Goal: Navigation & Orientation: Find specific page/section

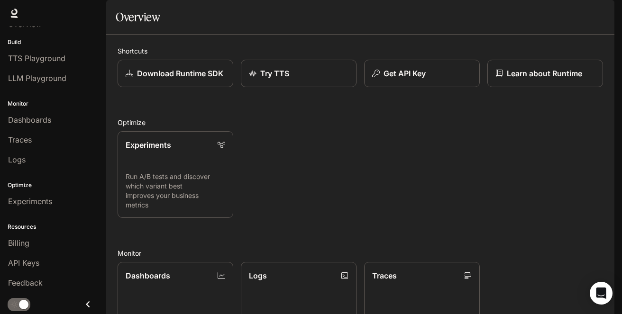
scroll to position [207, 0]
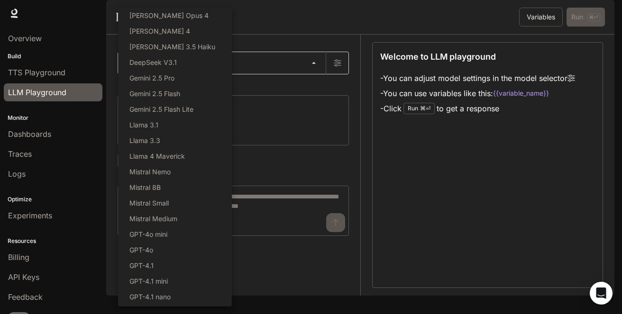
click at [317, 90] on body "Skip to main content Runtime Runtime Documentation Documentation Portal Overvie…" at bounding box center [311, 157] width 622 height 314
click at [263, 70] on div at bounding box center [311, 157] width 622 height 314
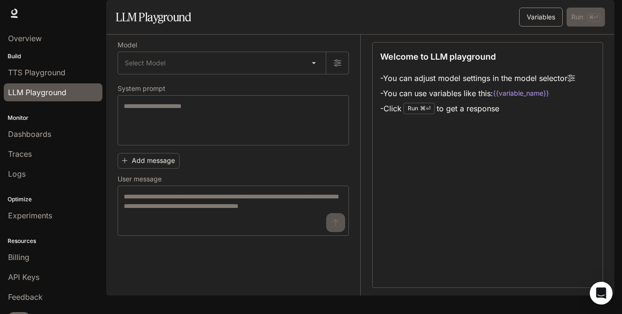
click at [548, 27] on button "Variables" at bounding box center [541, 17] width 44 height 19
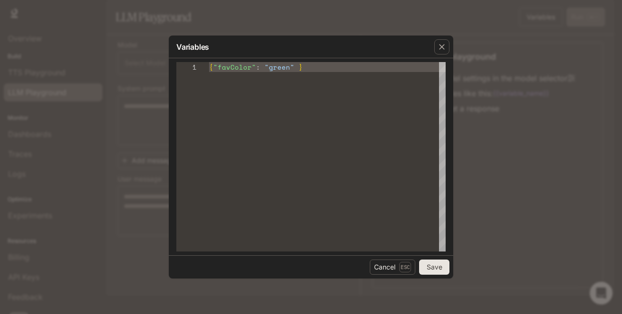
type textarea "**********"
click at [344, 107] on div "{ "favColor" : "green" }" at bounding box center [327, 157] width 237 height 190
click at [447, 42] on div "button" at bounding box center [441, 46] width 15 height 15
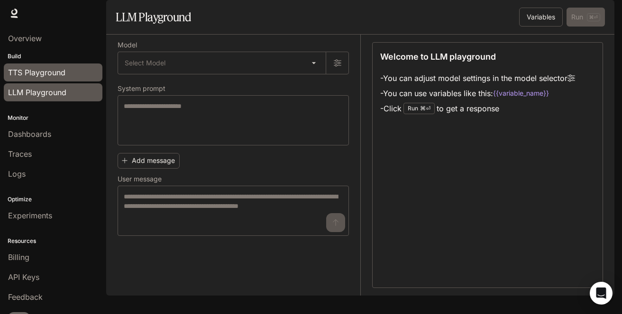
click at [39, 75] on span "TTS Playground" at bounding box center [36, 72] width 57 height 11
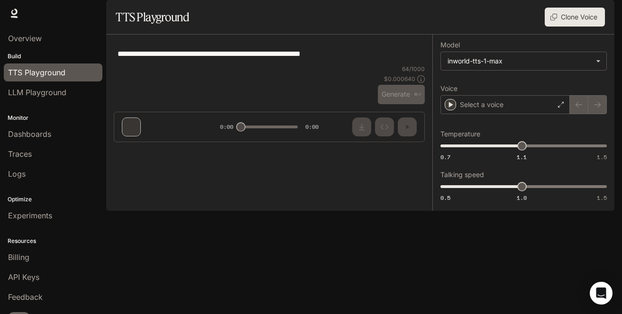
type textarea "**********"
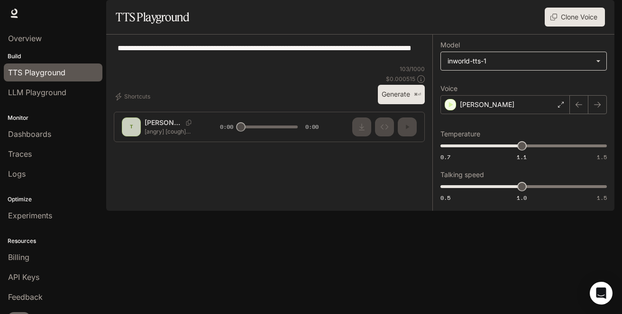
click at [517, 91] on body "**********" at bounding box center [311, 157] width 622 height 314
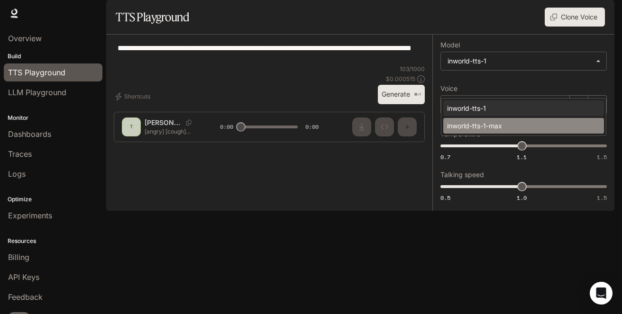
click at [491, 128] on div "inworld-tts-1-max" at bounding box center [521, 126] width 149 height 10
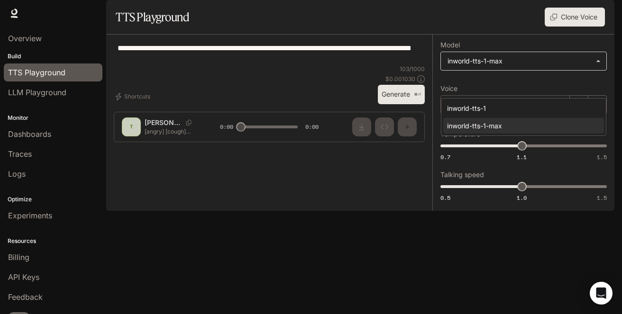
click at [516, 88] on body "**********" at bounding box center [311, 157] width 622 height 314
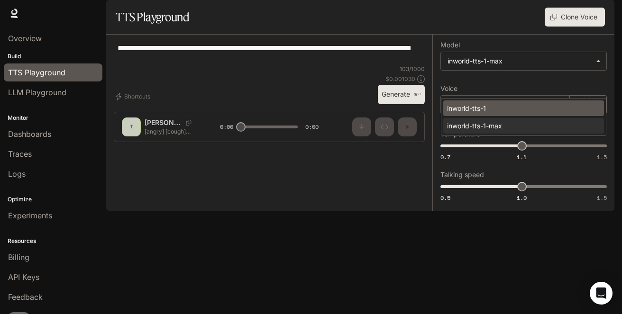
click at [508, 109] on div "inworld-tts-1" at bounding box center [521, 108] width 149 height 10
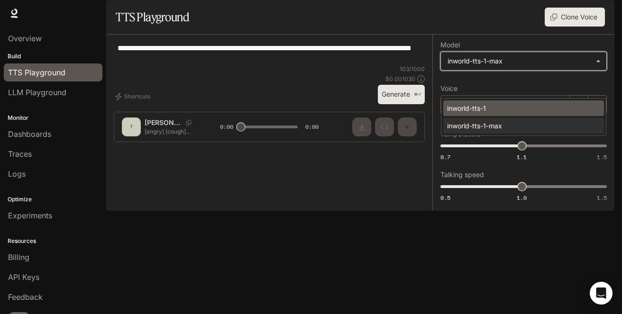
type input "**********"
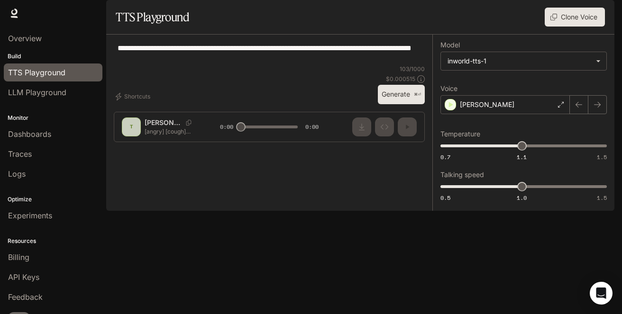
click at [423, 149] on div at bounding box center [269, 120] width 326 height 57
click at [420, 149] on div at bounding box center [269, 120] width 326 height 57
click at [395, 149] on div at bounding box center [269, 120] width 326 height 57
click at [420, 149] on div at bounding box center [269, 120] width 326 height 57
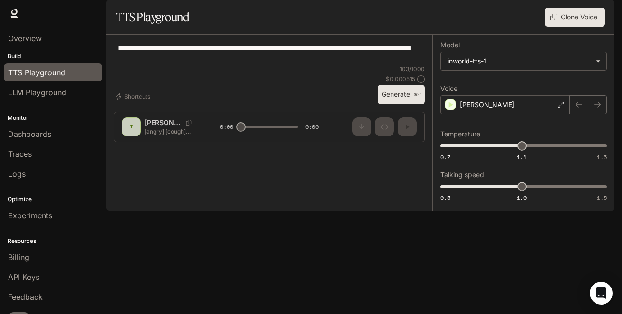
drag, startPoint x: 385, startPoint y: 236, endPoint x: 420, endPoint y: 236, distance: 35.1
click at [420, 149] on div at bounding box center [269, 120] width 326 height 57
click at [135, 104] on button "Shortcuts" at bounding box center [134, 96] width 40 height 15
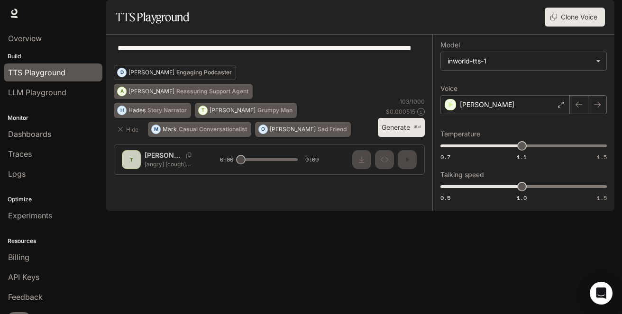
click at [236, 80] on button "[PERSON_NAME] Engaging Podcaster" at bounding box center [175, 72] width 122 height 15
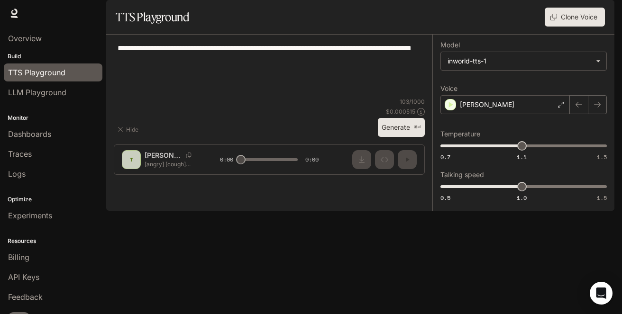
type textarea "**********"
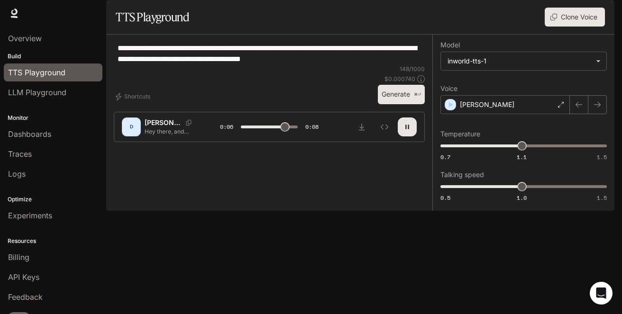
drag, startPoint x: 141, startPoint y: 84, endPoint x: 401, endPoint y: 84, distance: 260.3
click at [401, 64] on textarea "**********" at bounding box center [269, 54] width 303 height 22
type input "*"
drag, startPoint x: 386, startPoint y: 235, endPoint x: 411, endPoint y: 236, distance: 24.7
click at [411, 149] on div at bounding box center [269, 120] width 326 height 57
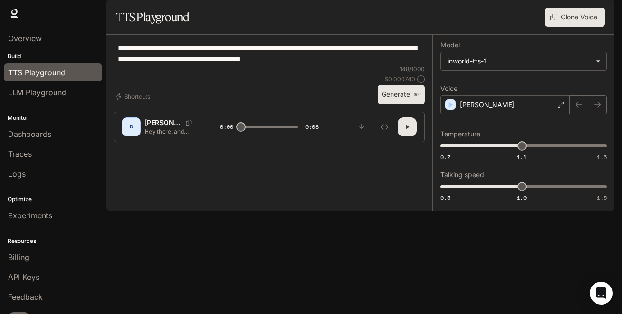
click at [421, 149] on div at bounding box center [269, 120] width 326 height 57
click at [145, 104] on button "Shortcuts" at bounding box center [134, 96] width 40 height 15
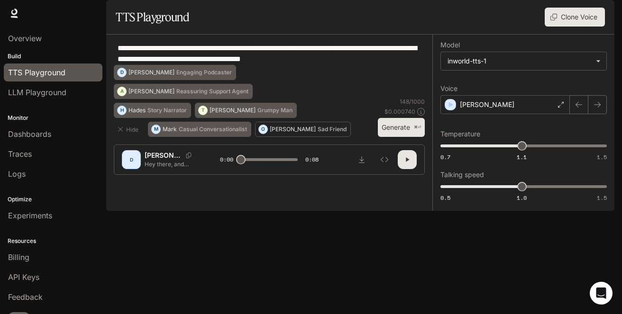
click at [270, 132] on p "[PERSON_NAME]" at bounding box center [293, 130] width 46 height 6
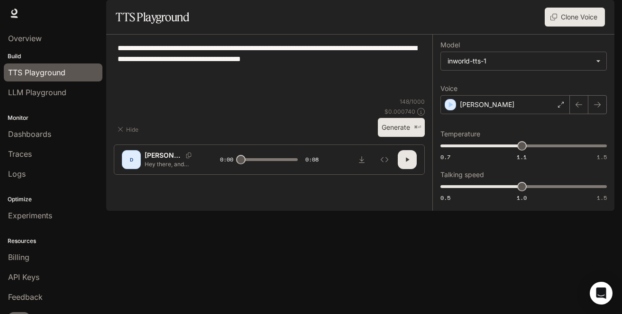
type textarea "**********"
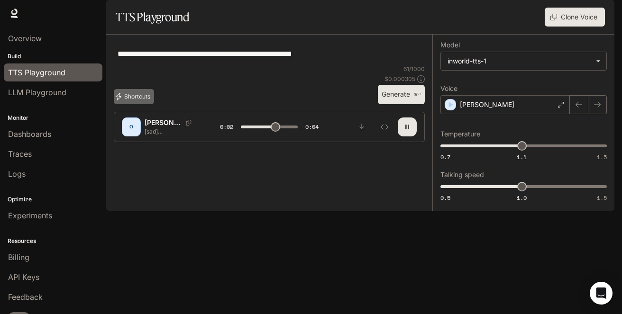
click at [142, 104] on button "Shortcuts" at bounding box center [134, 96] width 40 height 15
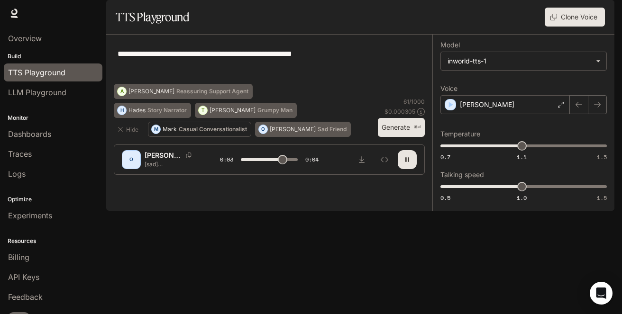
type input "***"
click at [214, 137] on button "M [PERSON_NAME] Conversationalist" at bounding box center [199, 129] width 103 height 15
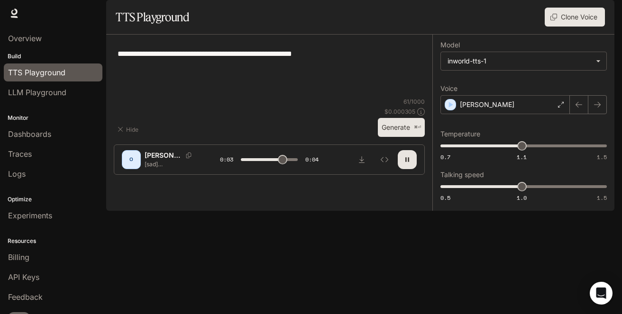
type textarea "**********"
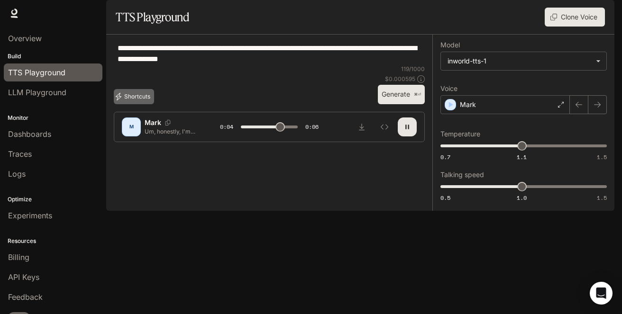
click at [134, 104] on button "Shortcuts" at bounding box center [134, 96] width 40 height 15
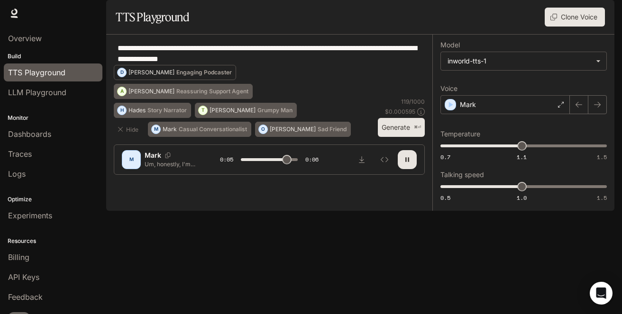
type input "***"
click at [232, 75] on p "Engaging Podcaster" at bounding box center [203, 73] width 55 height 6
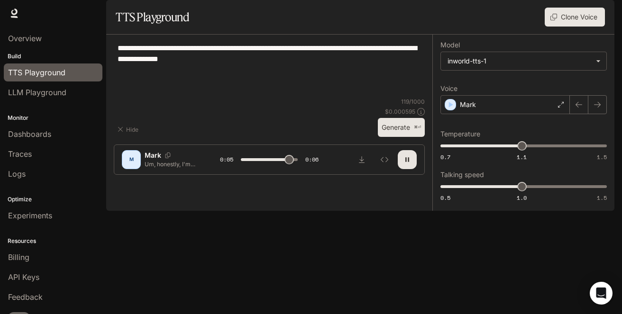
type textarea "**********"
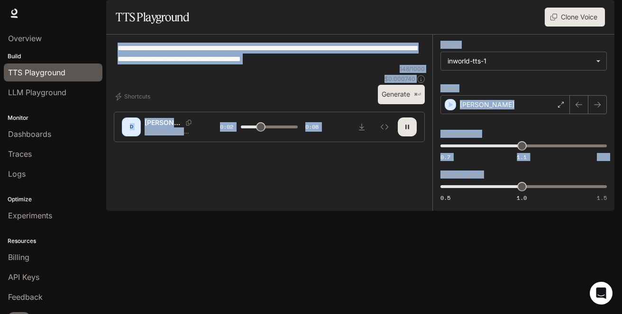
drag, startPoint x: 394, startPoint y: 226, endPoint x: 439, endPoint y: 226, distance: 45.0
click at [439, 211] on div "**********" at bounding box center [360, 123] width 508 height 176
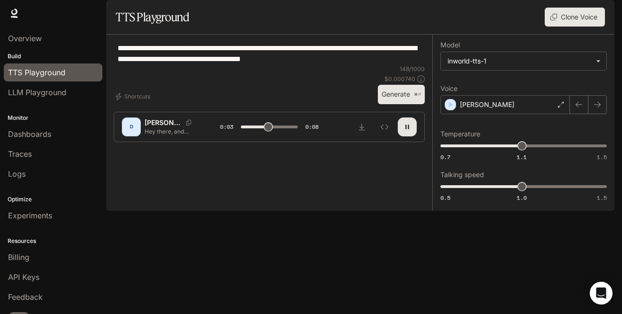
click at [444, 211] on div "**********" at bounding box center [523, 123] width 182 height 176
click at [384, 131] on icon "Inspect" at bounding box center [385, 127] width 8 height 8
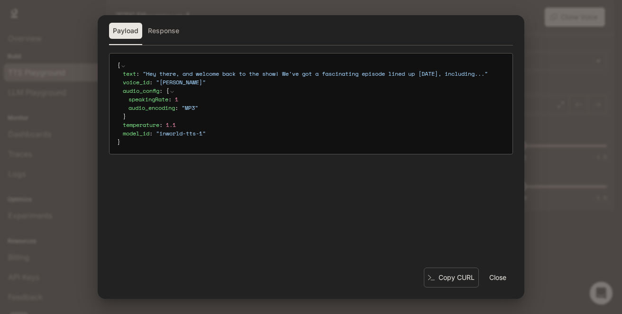
type input "*"
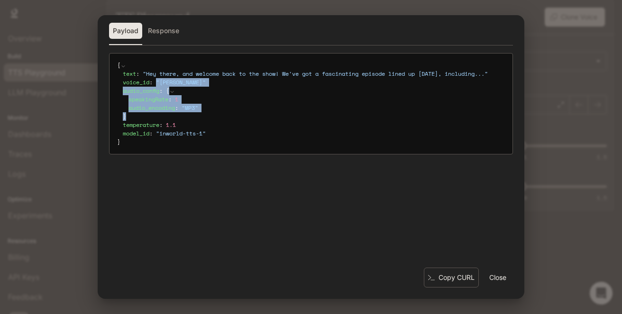
drag, startPoint x: 158, startPoint y: 91, endPoint x: 201, endPoint y: 122, distance: 53.0
click at [201, 122] on div "text : " Hey there, and welcome back to the show! We've got a fascinating episo…" at bounding box center [311, 104] width 388 height 68
click at [156, 103] on span "speakingRate" at bounding box center [148, 99] width 40 height 8
drag, startPoint x: 123, startPoint y: 100, endPoint x: 202, endPoint y: 125, distance: 82.6
click at [202, 121] on div "audio_config : { speakingRate : 1 audio_encoding : " MP3 " }" at bounding box center [314, 104] width 382 height 34
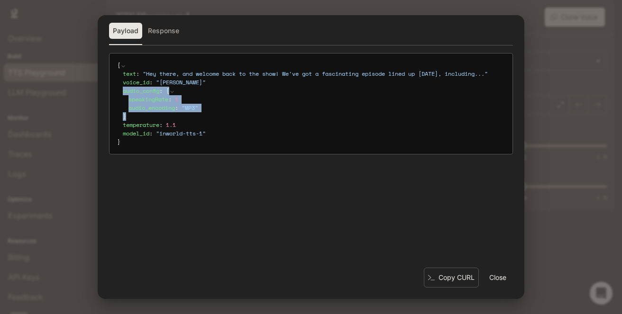
copy div "audio_config : { speakingRate : 1 audio_encoding : " MP3 " }"
click at [164, 21] on h2 "Payload Response" at bounding box center [311, 34] width 427 height 38
click at [160, 35] on button "Response" at bounding box center [163, 31] width 39 height 16
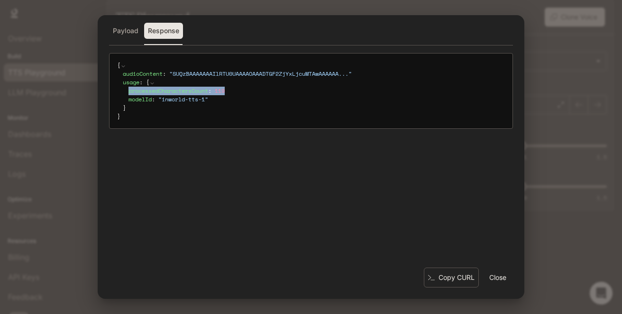
drag, startPoint x: 130, startPoint y: 91, endPoint x: 252, endPoint y: 91, distance: 122.3
click at [252, 91] on div "processedCharactersCount : 119" at bounding box center [316, 91] width 376 height 9
click at [542, 100] on div "Payload Response { audioContent : " SUQzBAAAAAAAIlRTU0UAAAAOAAADTGF2ZjYxLjcuMTA…" at bounding box center [311, 157] width 622 height 314
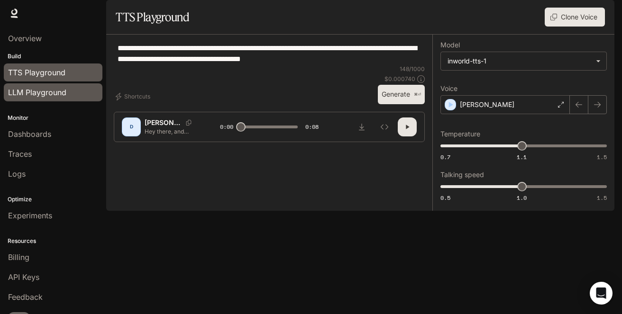
click at [46, 93] on span "LLM Playground" at bounding box center [37, 92] width 58 height 11
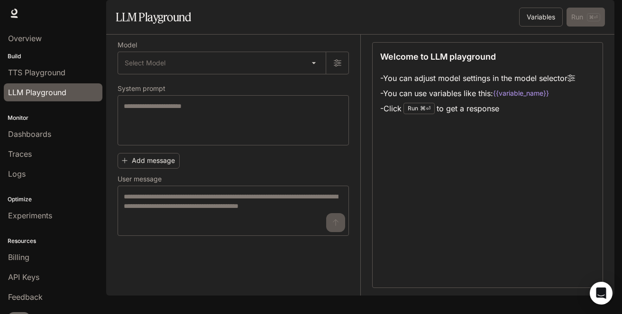
drag, startPoint x: 400, startPoint y: 105, endPoint x: 579, endPoint y: 109, distance: 179.2
click at [575, 86] on li "- You can adjust model settings in the model selector" at bounding box center [477, 78] width 195 height 15
drag, startPoint x: 412, startPoint y: 119, endPoint x: 550, endPoint y: 128, distance: 138.3
click at [550, 116] on ul "- You can adjust model settings in the model selector - You can use variables l…" at bounding box center [477, 94] width 195 height 46
click at [523, 27] on button "Variables" at bounding box center [541, 17] width 44 height 19
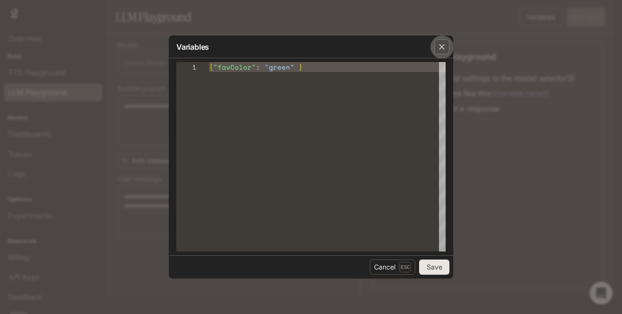
click at [440, 44] on icon "button" at bounding box center [441, 46] width 9 height 9
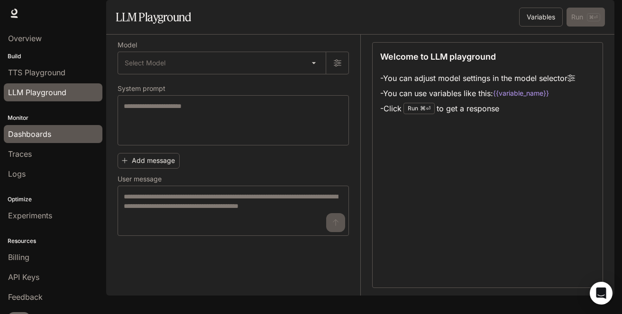
click at [30, 139] on span "Dashboards" at bounding box center [29, 133] width 43 height 11
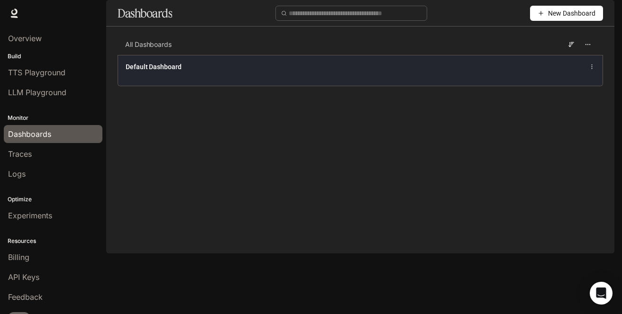
click at [212, 86] on div "Default Dashboard" at bounding box center [360, 70] width 484 height 31
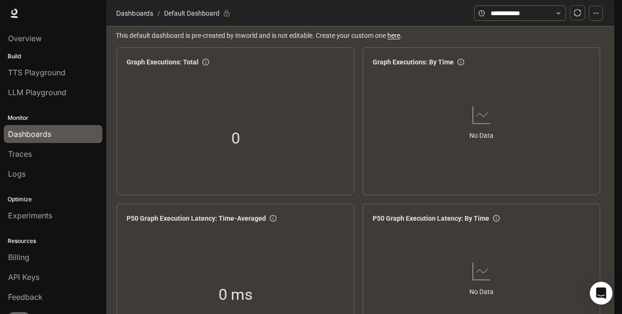
scroll to position [1230, 0]
click at [39, 152] on div "Traces" at bounding box center [53, 153] width 90 height 11
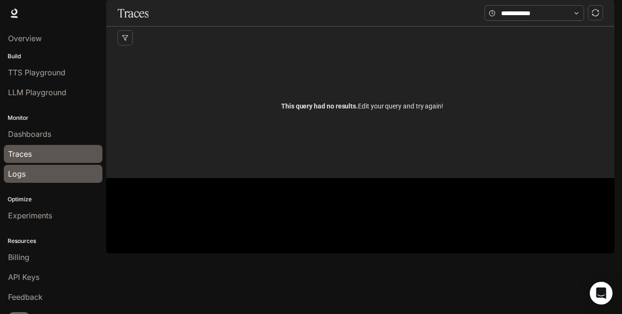
click at [53, 177] on div "Logs" at bounding box center [53, 173] width 90 height 11
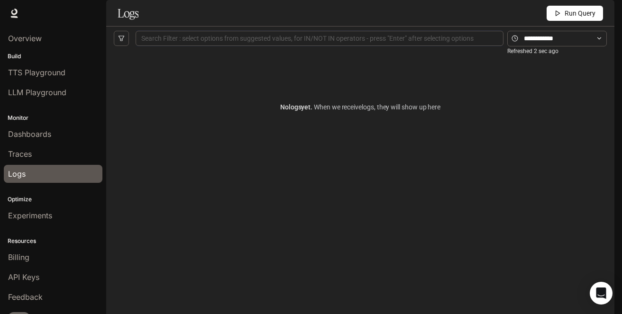
click at [53, 196] on p "Optimize" at bounding box center [53, 199] width 106 height 9
click at [41, 211] on span "Experiments" at bounding box center [30, 215] width 44 height 11
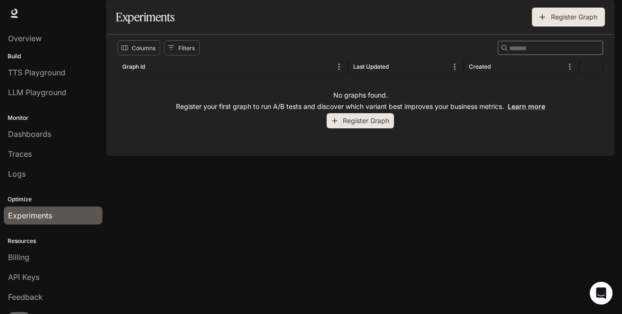
click at [557, 27] on button "Register Graph" at bounding box center [568, 17] width 73 height 19
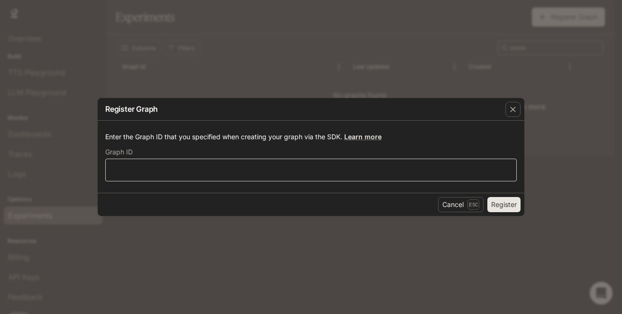
click at [236, 165] on div "​" at bounding box center [310, 170] width 411 height 23
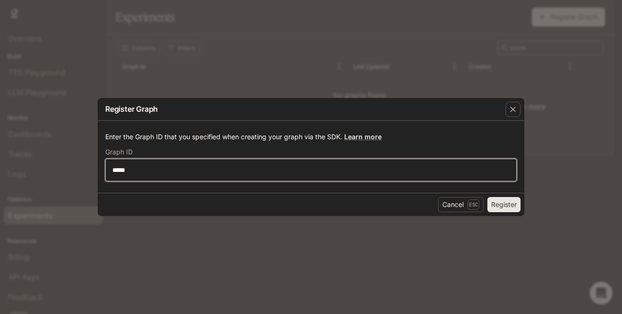
type input "*****"
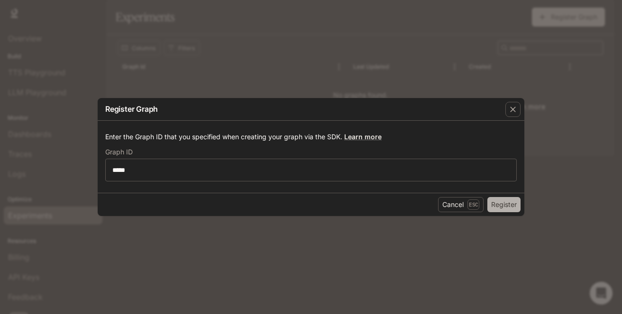
click at [510, 203] on button "Register" at bounding box center [503, 204] width 33 height 15
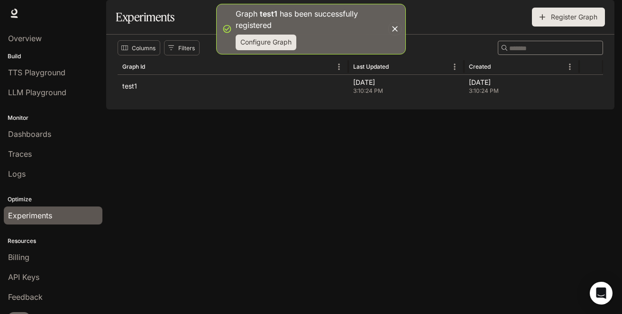
click at [256, 44] on button "Configure Graph" at bounding box center [266, 43] width 61 height 16
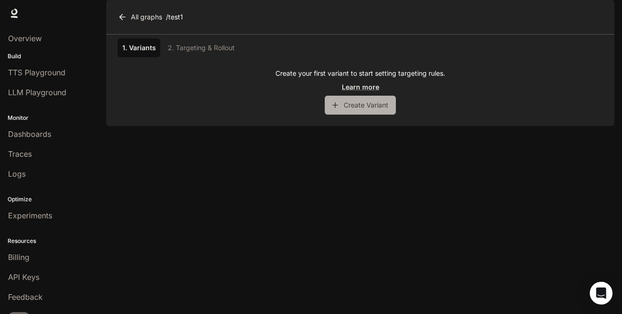
click at [362, 115] on button "Create Variant" at bounding box center [360, 105] width 71 height 19
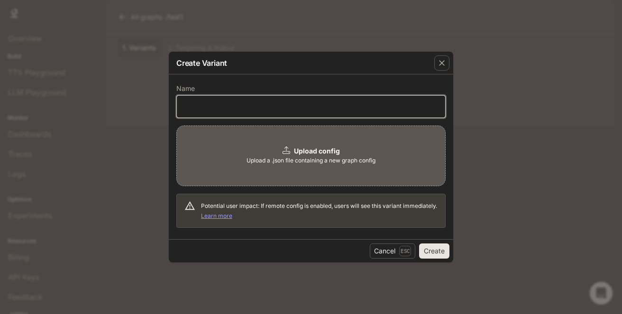
click at [281, 103] on input "text" at bounding box center [311, 106] width 268 height 9
type input "**"
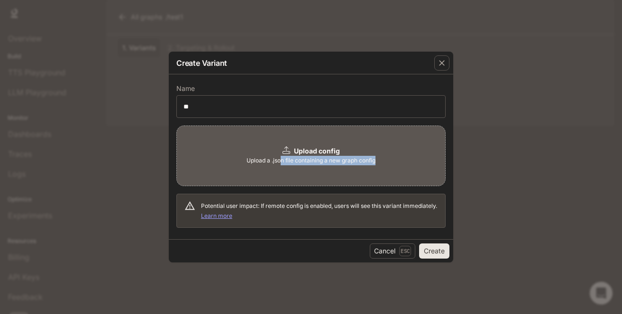
drag, startPoint x: 282, startPoint y: 160, endPoint x: 411, endPoint y: 160, distance: 128.9
click at [411, 160] on div "Upload config Upload a .json file containing a new graph config" at bounding box center [310, 156] width 269 height 61
click at [387, 249] on button "Cancel Esc" at bounding box center [393, 251] width 46 height 15
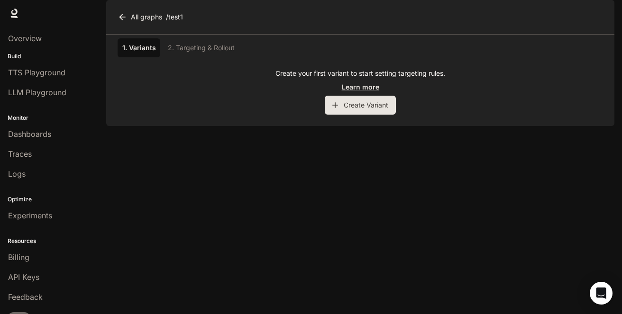
click at [204, 57] on div "1. Variants 2. Targeting & Rollout" at bounding box center [360, 47] width 485 height 19
click at [347, 126] on div "1. Variants 2. Targeting & Rollout Create your first variant to start setting t…" at bounding box center [360, 80] width 508 height 91
click at [357, 115] on button "Create Variant" at bounding box center [360, 105] width 71 height 19
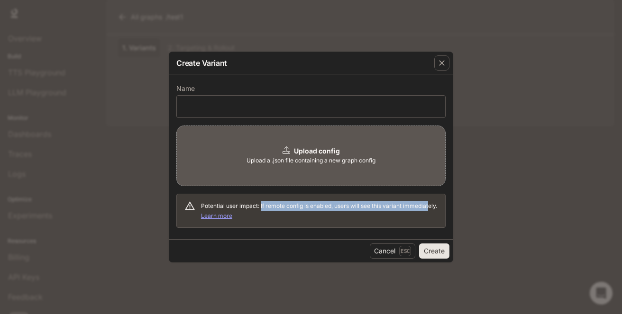
drag, startPoint x: 260, startPoint y: 205, endPoint x: 226, endPoint y: 215, distance: 35.6
click at [226, 215] on span "Potential user impact: If remote config is enabled, users will see this variant…" at bounding box center [319, 210] width 236 height 17
click at [442, 67] on icon "button" at bounding box center [441, 62] width 9 height 9
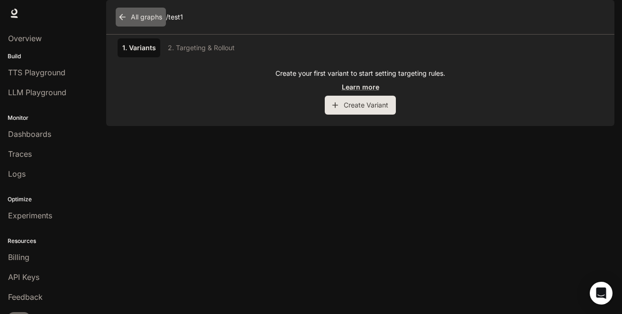
click at [122, 20] on icon at bounding box center [122, 17] width 6 height 6
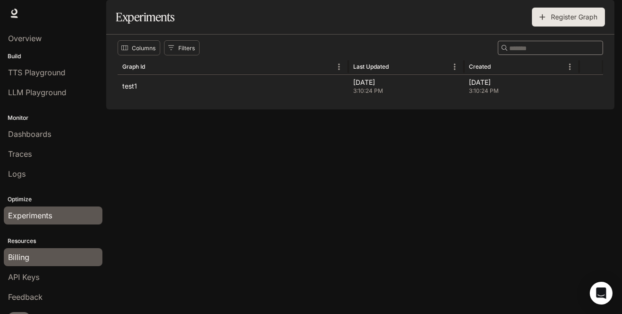
scroll to position [14, 0]
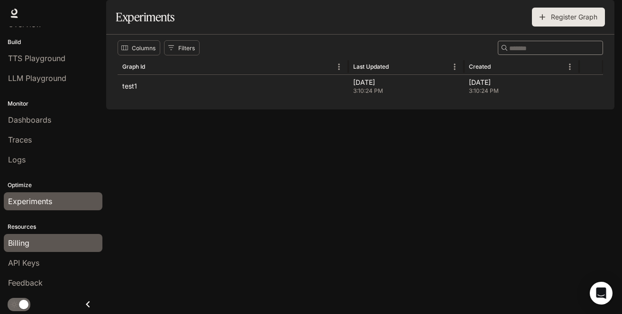
click at [31, 241] on div "Billing" at bounding box center [53, 243] width 90 height 11
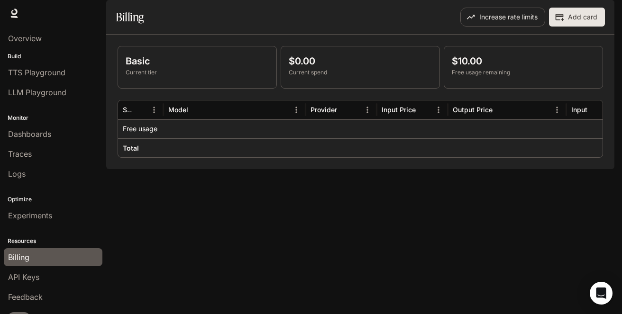
click at [139, 77] on p "Current tier" at bounding box center [197, 72] width 143 height 9
click at [512, 27] on button "Increase rate limits" at bounding box center [502, 17] width 85 height 19
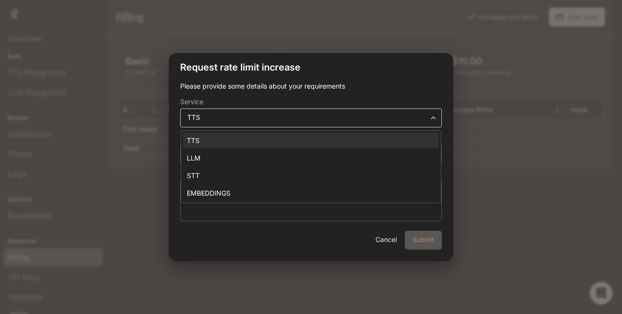
click at [345, 116] on body "**********" at bounding box center [311, 157] width 622 height 314
click at [387, 112] on div at bounding box center [311, 157] width 622 height 314
click at [293, 118] on body "**********" at bounding box center [311, 157] width 622 height 314
click at [249, 166] on ul "TTS LLM STT EMBEDDINGS" at bounding box center [311, 167] width 260 height 72
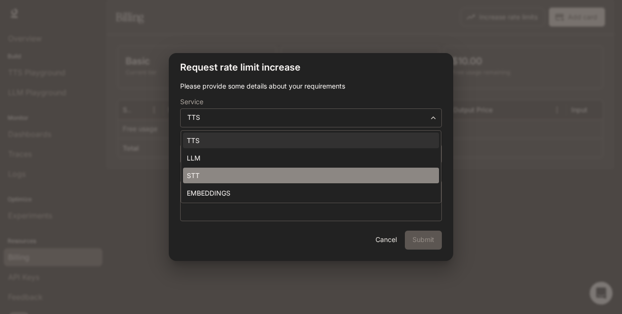
click at [236, 181] on li "STT" at bounding box center [311, 176] width 256 height 16
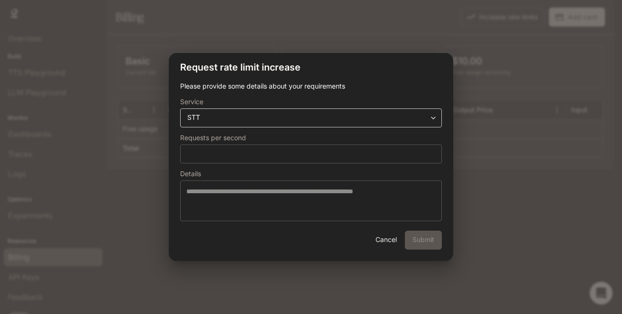
click at [291, 124] on div "**********" at bounding box center [311, 118] width 262 height 19
click at [268, 112] on div "**********" at bounding box center [311, 118] width 262 height 19
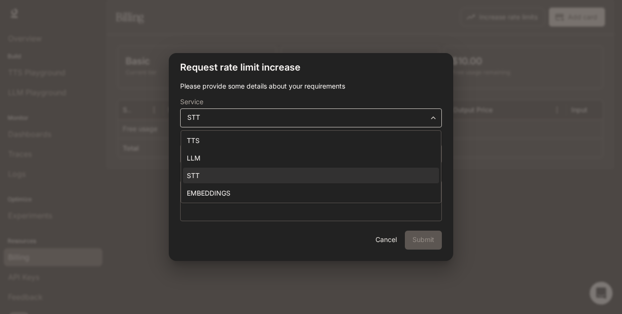
click at [267, 117] on body "**********" at bounding box center [311, 157] width 622 height 314
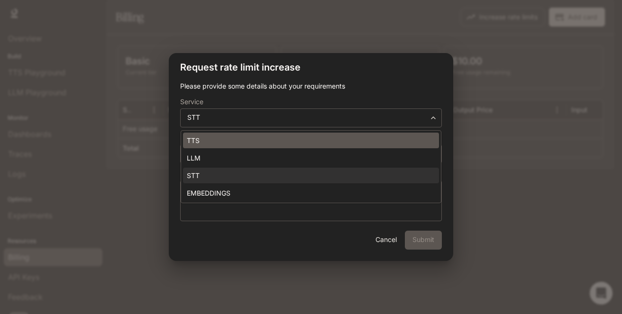
click at [238, 141] on li "TTS" at bounding box center [311, 141] width 256 height 16
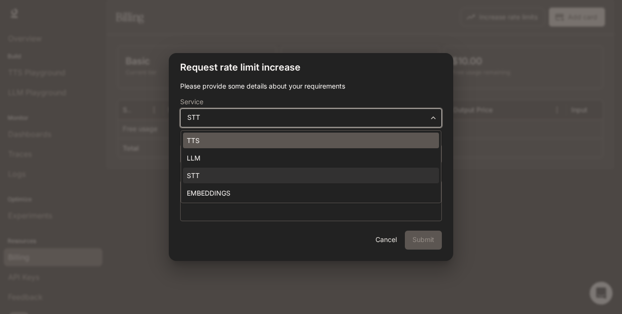
type input "**********"
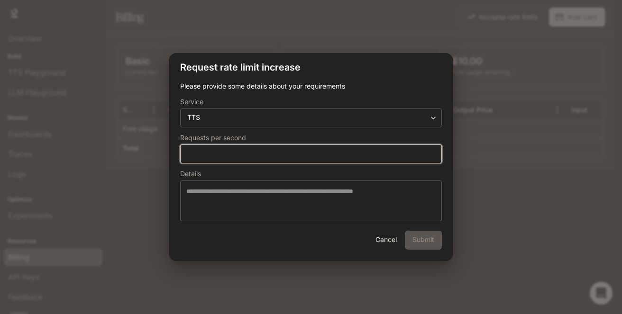
click at [256, 153] on input "*" at bounding box center [311, 153] width 261 height 9
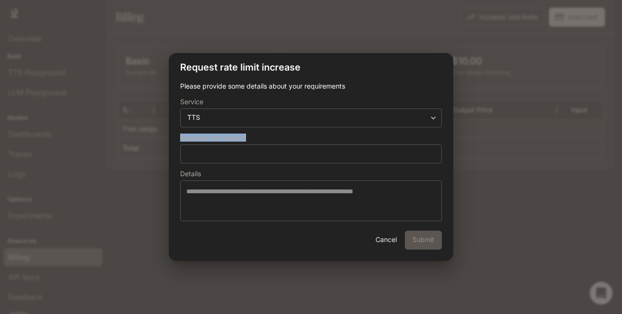
drag, startPoint x: 253, startPoint y: 137, endPoint x: 181, endPoint y: 134, distance: 72.1
click at [181, 135] on label "Requests per second" at bounding box center [311, 139] width 262 height 9
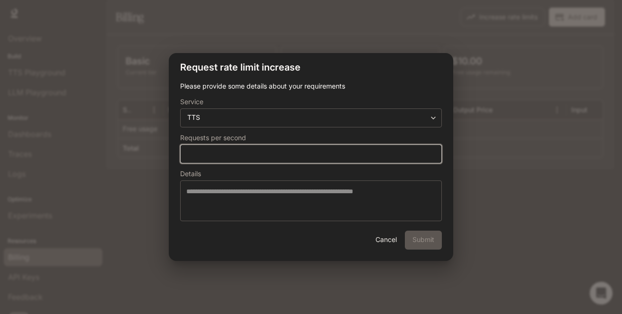
click at [427, 158] on input "*" at bounding box center [311, 153] width 261 height 9
click at [430, 153] on input "*" at bounding box center [311, 153] width 261 height 9
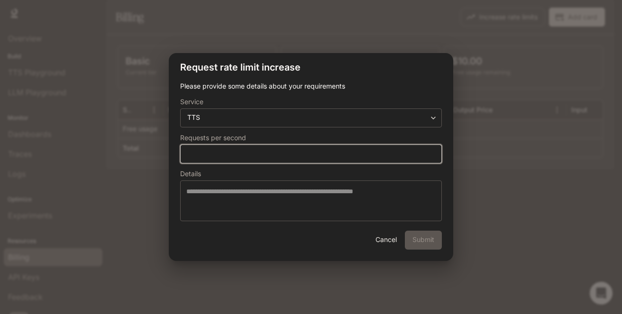
click at [430, 153] on input "*" at bounding box center [311, 153] width 261 height 9
type input "*"
click at [430, 153] on input "*" at bounding box center [311, 153] width 261 height 9
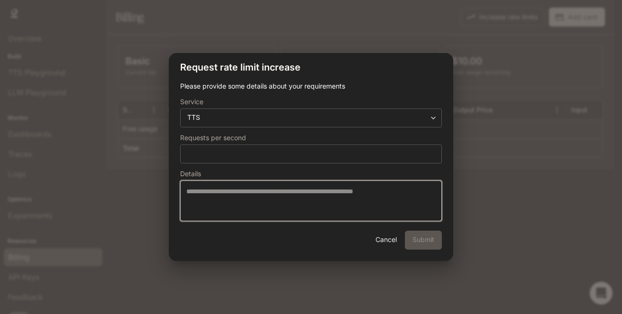
click at [317, 198] on textarea at bounding box center [310, 201] width 249 height 28
drag, startPoint x: 246, startPoint y: 193, endPoint x: 413, endPoint y: 194, distance: 166.9
click at [413, 194] on textarea at bounding box center [310, 201] width 249 height 28
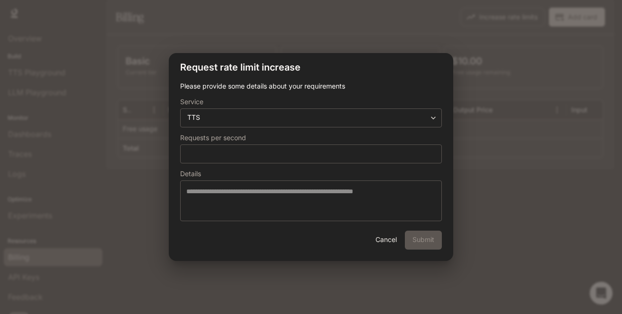
click at [392, 245] on button "Cancel" at bounding box center [386, 240] width 30 height 19
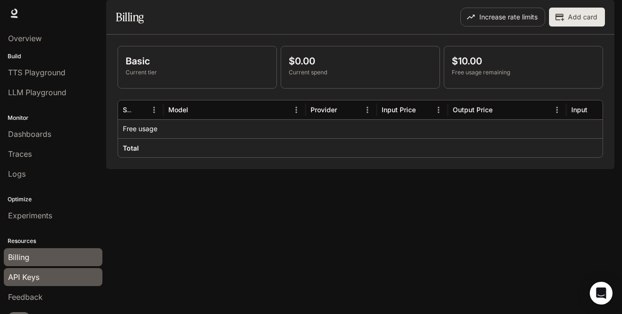
click at [24, 281] on span "API Keys" at bounding box center [23, 277] width 31 height 11
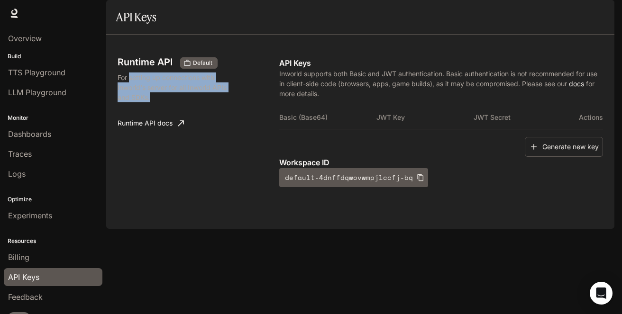
drag, startPoint x: 130, startPoint y: 105, endPoint x: 160, endPoint y: 121, distance: 33.7
click at [160, 102] on p "For setting up connections with Inworld's server for all Inworld APIs and SDKs." at bounding box center [176, 88] width 116 height 30
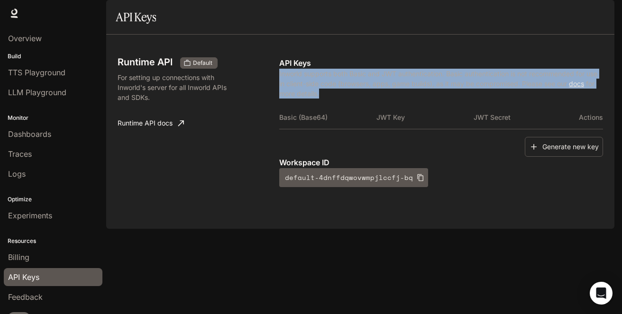
drag, startPoint x: 279, startPoint y: 101, endPoint x: 487, endPoint y: 118, distance: 208.3
click at [487, 99] on p "Inworld supports both Basic and JWT authentication. Basic authentication is not…" at bounding box center [441, 84] width 324 height 30
click at [38, 299] on span "Feedback" at bounding box center [25, 297] width 35 height 11
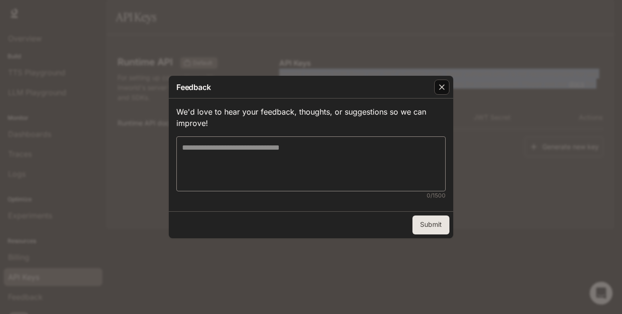
click at [437, 88] on div "button" at bounding box center [441, 87] width 15 height 15
